Goal: Check status: Check status

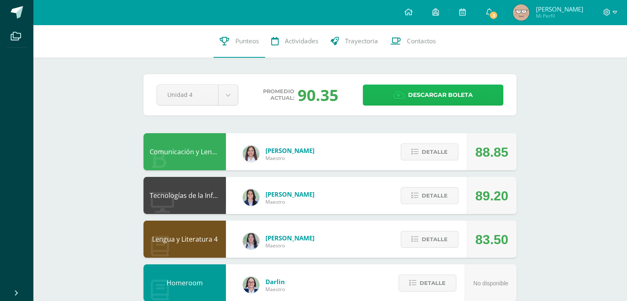
click at [461, 87] on span "Descargar boleta" at bounding box center [440, 95] width 65 height 20
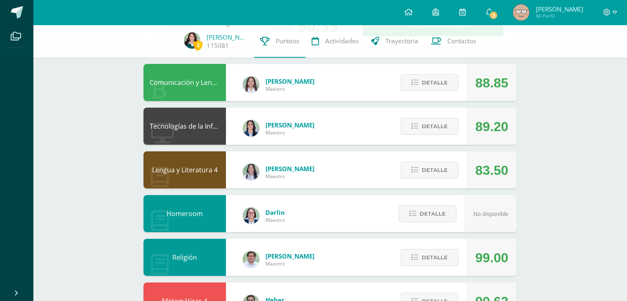
scroll to position [67, 0]
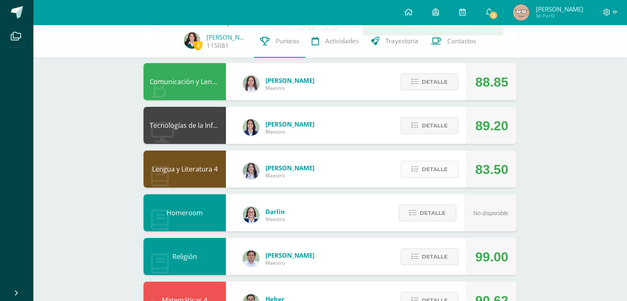
click at [436, 170] on span "Detalle" at bounding box center [435, 169] width 26 height 15
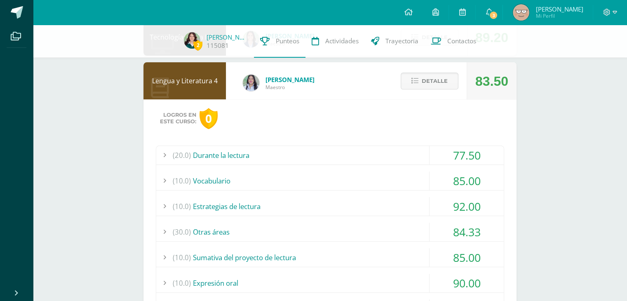
scroll to position [155, 0]
click at [326, 258] on div "(10.0) Sumativa del proyecto de lectura" at bounding box center [330, 258] width 348 height 19
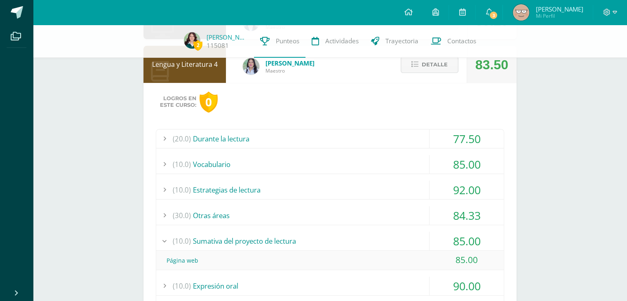
scroll to position [171, 0]
click at [419, 213] on div "(30.0) Otras áreas" at bounding box center [330, 216] width 348 height 19
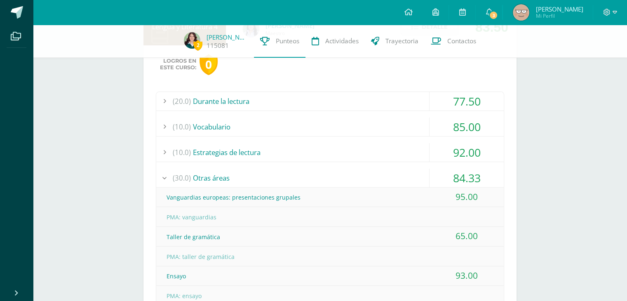
scroll to position [226, 0]
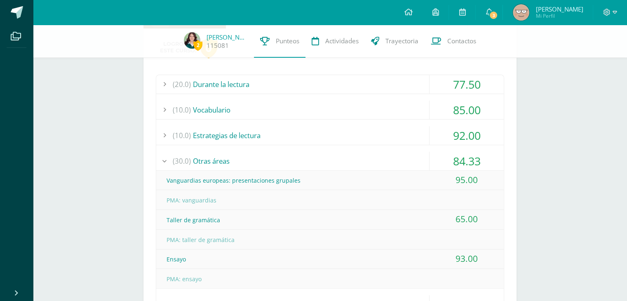
drag, startPoint x: 443, startPoint y: 218, endPoint x: 497, endPoint y: 221, distance: 54.2
click at [497, 221] on div "65.00" at bounding box center [467, 219] width 74 height 19
click at [410, 244] on div "PMA: taller de gramática" at bounding box center [330, 240] width 348 height 19
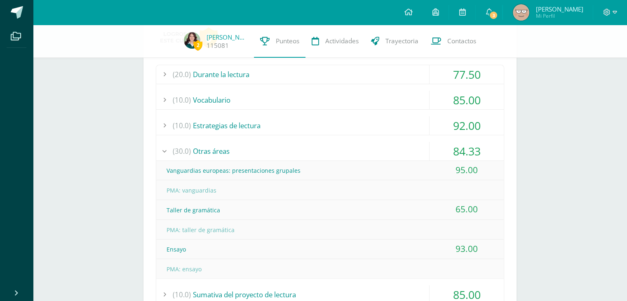
scroll to position [0, 0]
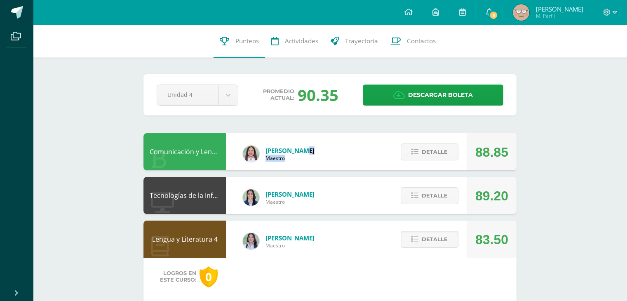
drag, startPoint x: 304, startPoint y: 152, endPoint x: 527, endPoint y: 138, distance: 224.0
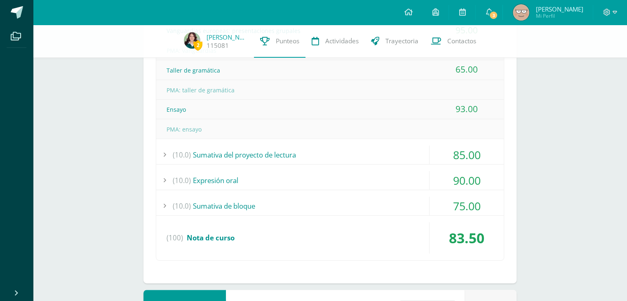
scroll to position [767, 0]
